Goal: Task Accomplishment & Management: Use online tool/utility

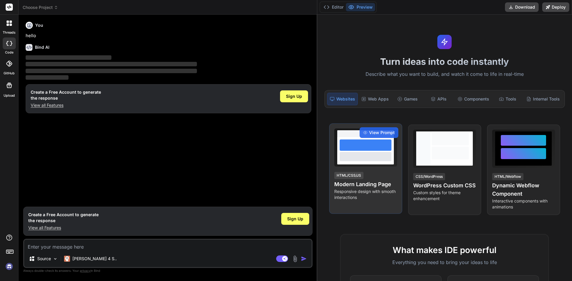
type textarea "x"
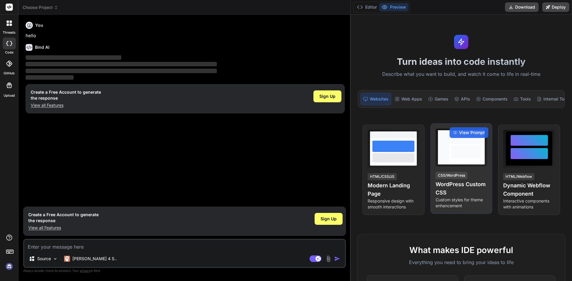
drag, startPoint x: 201, startPoint y: 119, endPoint x: 457, endPoint y: 155, distance: 258.2
click at [457, 155] on div "Choose Project Created with Pixso. Bind AI Web Search Created with Pixso. Code …" at bounding box center [294, 140] width 553 height 281
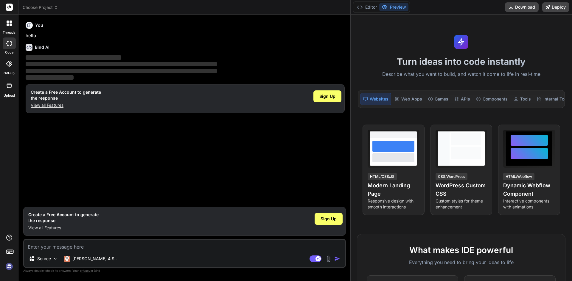
click at [42, 245] on textarea at bounding box center [184, 245] width 321 height 11
click at [53, 7] on span "Choose Project" at bounding box center [40, 7] width 35 height 6
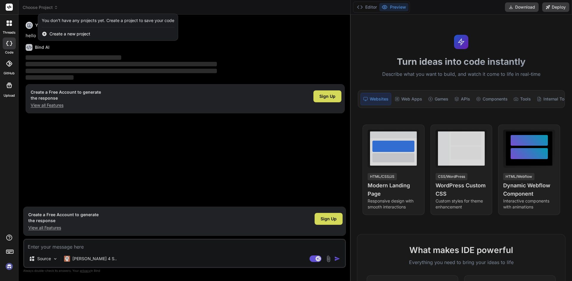
click at [57, 35] on span "Create a new project" at bounding box center [69, 34] width 41 height 6
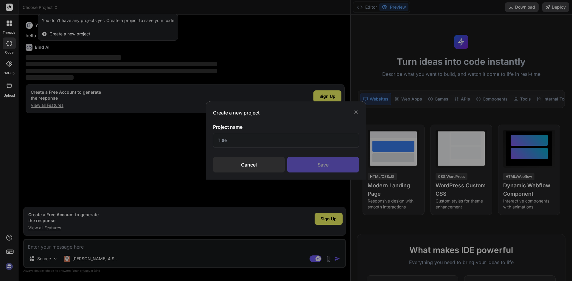
click at [245, 137] on input "text" at bounding box center [286, 140] width 146 height 15
drag, startPoint x: 355, startPoint y: 114, endPoint x: 348, endPoint y: 111, distance: 7.5
click at [355, 114] on icon at bounding box center [356, 112] width 6 height 6
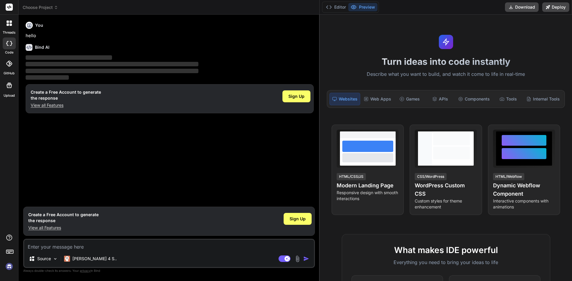
type textarea "x"
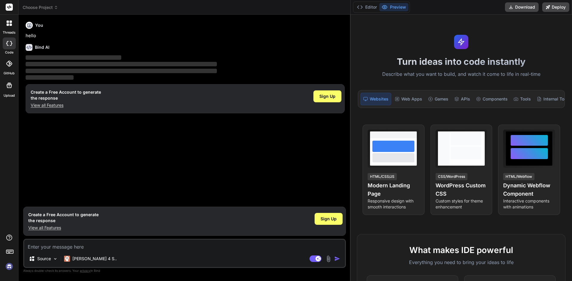
drag, startPoint x: 201, startPoint y: 57, endPoint x: 456, endPoint y: 60, distance: 254.9
click at [456, 60] on div "Choose Project Created with Pixso. Bind AI Web Search Created with Pixso. Code …" at bounding box center [294, 140] width 553 height 281
click at [42, 247] on textarea at bounding box center [184, 245] width 321 height 11
